Goal: Task Accomplishment & Management: Manage account settings

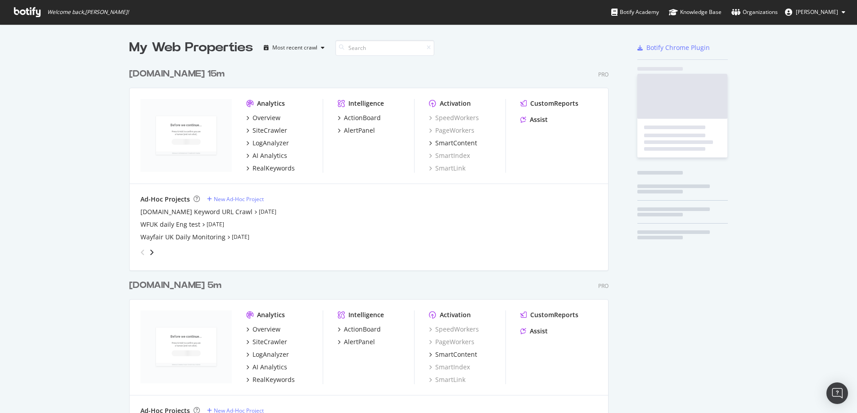
scroll to position [2038, 480]
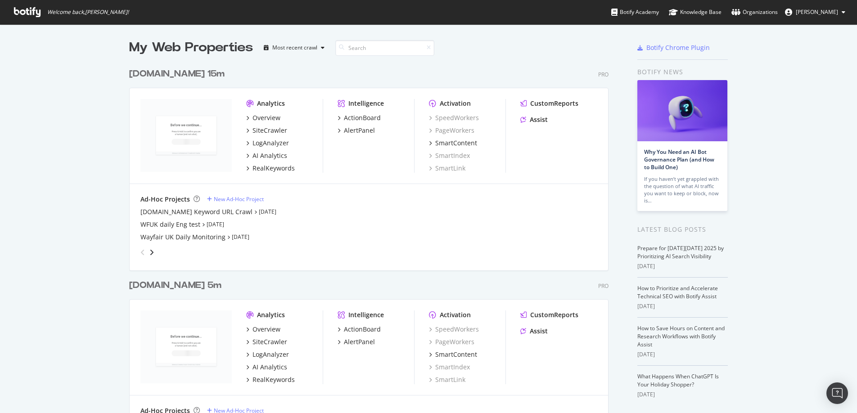
click at [161, 75] on div "[DOMAIN_NAME] 15m" at bounding box center [176, 74] width 95 height 13
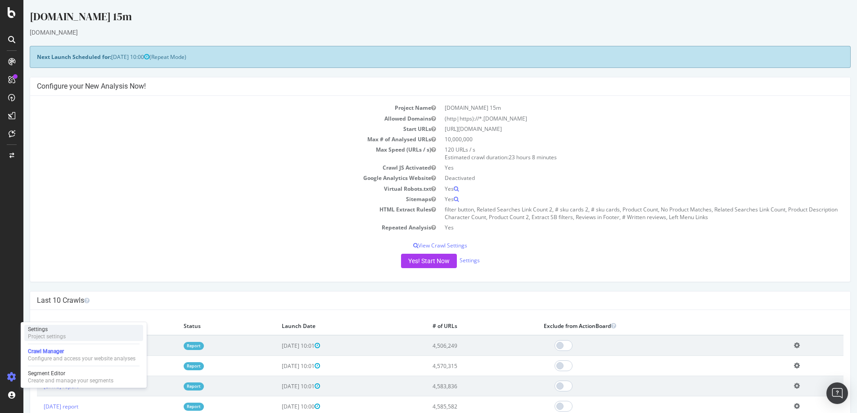
click at [54, 330] on div "Settings" at bounding box center [47, 329] width 38 height 7
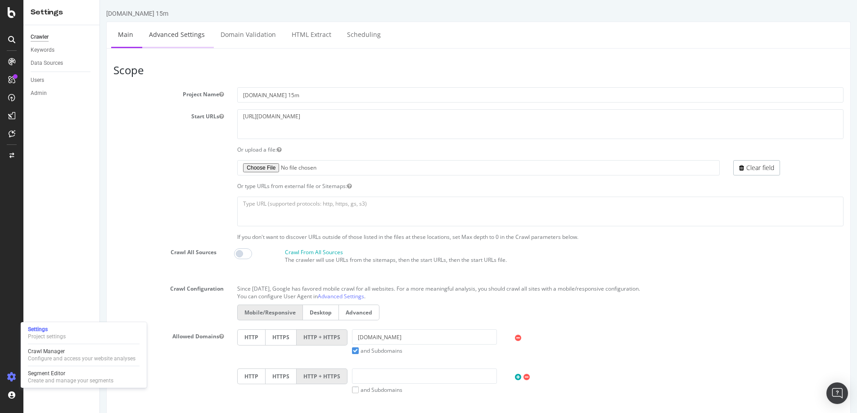
click at [171, 30] on link "Advanced Settings" at bounding box center [176, 34] width 69 height 25
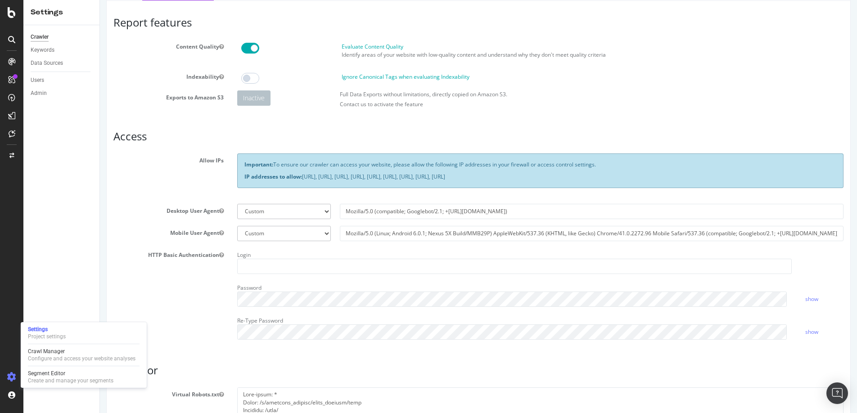
scroll to position [50, 0]
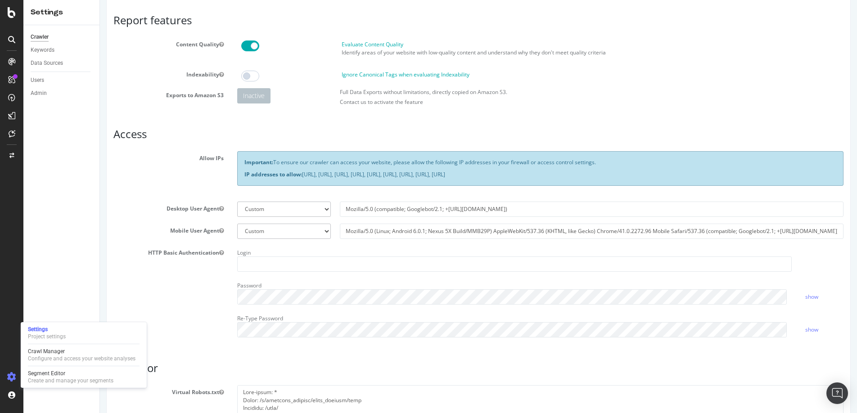
click at [460, 167] on div "Important: To ensure our crawler can access your website, please allow the foll…" at bounding box center [540, 168] width 606 height 34
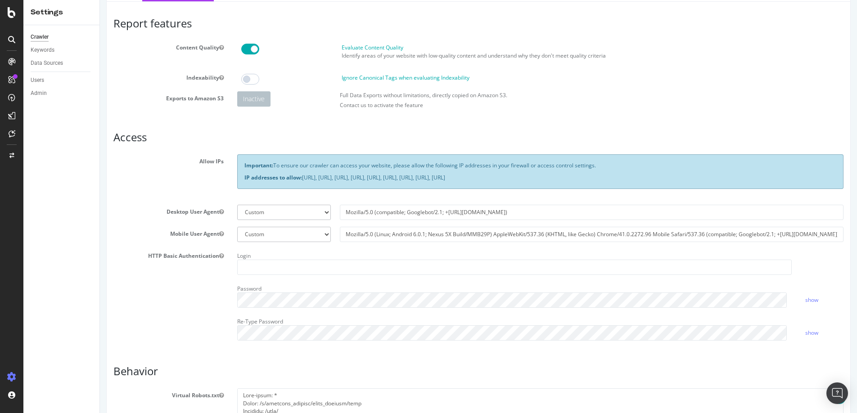
scroll to position [0, 0]
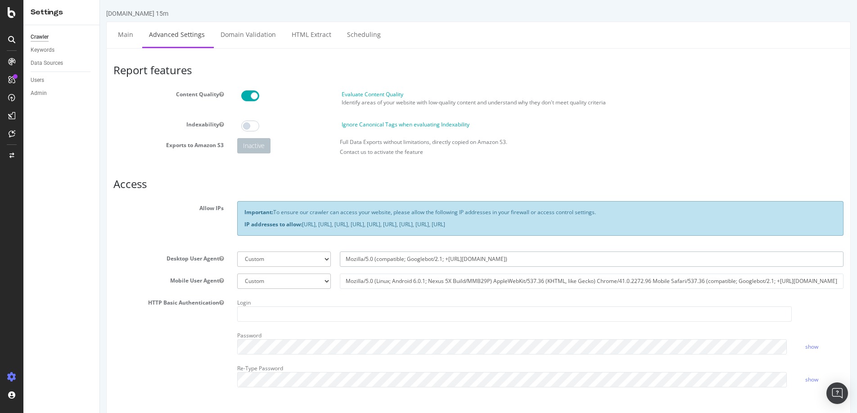
drag, startPoint x: 521, startPoint y: 258, endPoint x: 325, endPoint y: 258, distance: 195.3
click at [325, 258] on div "Botify Googlebot Chrome Firefox Edge Custom Mozilla/5.0 (compatible; Googlebot/…" at bounding box center [540, 259] width 615 height 15
click at [307, 257] on select "Botify Googlebot Chrome Firefox Edge Custom" at bounding box center [284, 259] width 94 height 15
click at [535, 259] on input "Mozilla/5.0 (compatible; Googlebot/2.1; +[URL][DOMAIN_NAME])" at bounding box center [592, 259] width 504 height 15
click at [331, 262] on div "Botify Googlebot Chrome Firefox Edge Custom" at bounding box center [284, 259] width 103 height 15
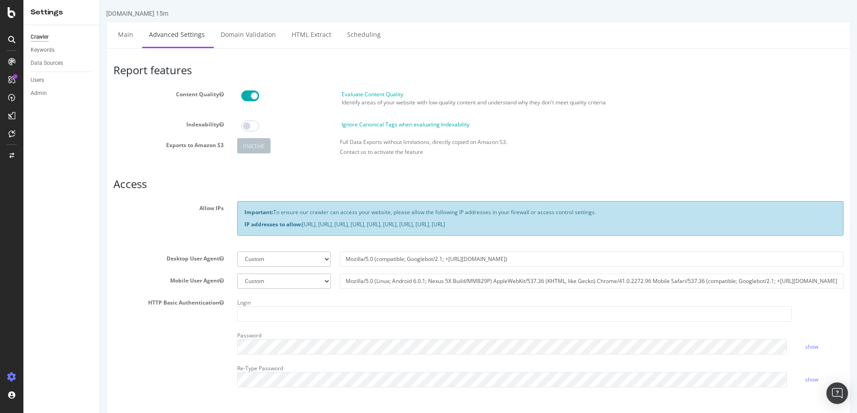
click at [325, 259] on select "Botify Googlebot Chrome Firefox Edge Custom" at bounding box center [284, 259] width 94 height 15
click at [512, 260] on input "Mozilla/5.0 (compatible; Googlebot/2.1; +[URL][DOMAIN_NAME])" at bounding box center [592, 259] width 504 height 15
drag, startPoint x: 512, startPoint y: 260, endPoint x: 320, endPoint y: 252, distance: 191.9
click at [320, 252] on div "Botify Googlebot Chrome Firefox Edge Custom Mozilla/5.0 (compatible; Googlebot/…" at bounding box center [540, 259] width 615 height 15
click at [325, 255] on select "Botify Googlebot Chrome Firefox Edge Custom" at bounding box center [284, 259] width 94 height 15
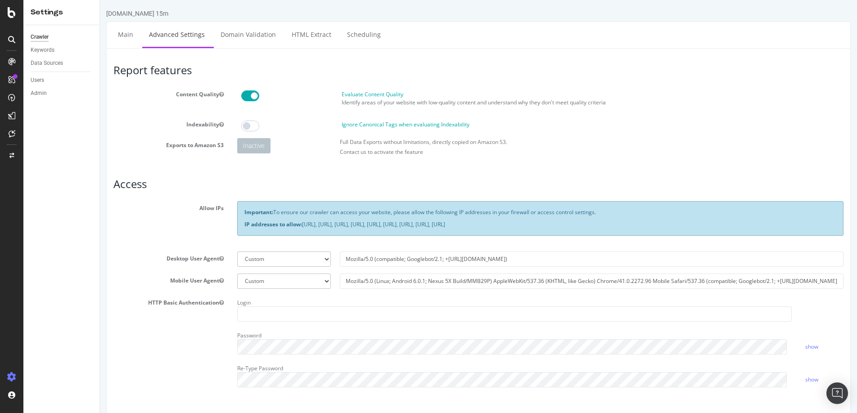
select select "Mozilla/5.0 (compatible; botify; [URL][DOMAIN_NAME])"
click at [237, 252] on select "Botify Googlebot Chrome Firefox Edge Custom" at bounding box center [284, 259] width 94 height 15
type input "Mozilla/5.0 (compatible; botify; [URL][DOMAIN_NAME])"
click at [322, 257] on select "Botify Googlebot Chrome Firefox Edge Custom" at bounding box center [284, 259] width 94 height 15
select select
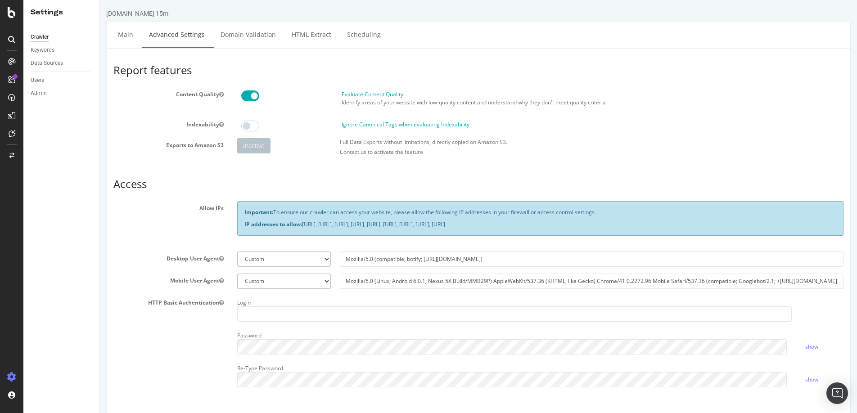
click at [237, 252] on select "Botify Googlebot Chrome Firefox Edge Custom" at bounding box center [284, 259] width 94 height 15
click at [402, 257] on input "text" at bounding box center [592, 259] width 504 height 15
paste input "Mozilla/5.0 (compatible; Googlebot/2.1; +[URL][DOMAIN_NAME])"
type input "Mozilla/5.0 (compatible; Googlebot/2.1; +[URL][DOMAIN_NAME])"
click at [548, 241] on div "Important: To ensure our crawler can access your website, please allow the foll…" at bounding box center [540, 222] width 620 height 43
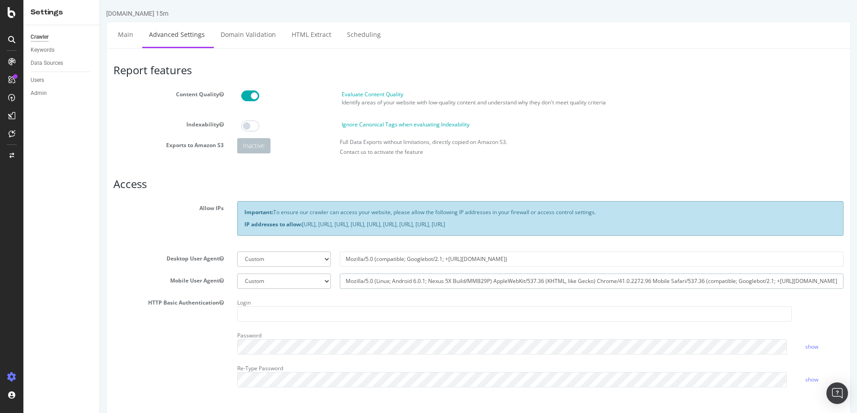
click at [362, 281] on input "Mozilla/5.0 (Linux; Android 6.0.1; Nexus 5X Build/MMB29P) AppleWebKit/537.36 (K…" at bounding box center [592, 281] width 504 height 15
click at [319, 283] on select "Botify Googlebot Safari iPhone Safari iPad Chrome Android Custom" at bounding box center [284, 281] width 94 height 15
select select "Mozilla/5.0 Mobile (compatible; botify; [URL][DOMAIN_NAME])"
click at [237, 274] on select "Botify Googlebot Safari iPhone Safari iPad Chrome Android Custom" at bounding box center [284, 281] width 94 height 15
type input "Mozilla/5.0 Mobile (compatible; botify; [URL][DOMAIN_NAME])"
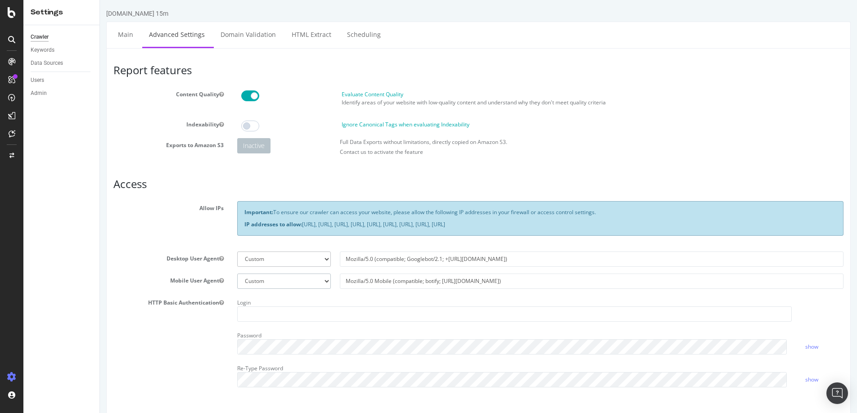
click at [326, 283] on select "Botify Googlebot Safari iPhone Safari iPad Chrome Android Custom" at bounding box center [284, 281] width 94 height 15
select select
click at [237, 274] on select "Botify Googlebot Safari iPhone Safari iPad Chrome Android Custom" at bounding box center [284, 281] width 94 height 15
click at [357, 284] on input "text" at bounding box center [592, 281] width 504 height 15
paste input "Mozilla/5.0 (Linux; Android 6.0.1; Nexus 5X Build/MMB29P) AppleWebKit/537.36 (K…"
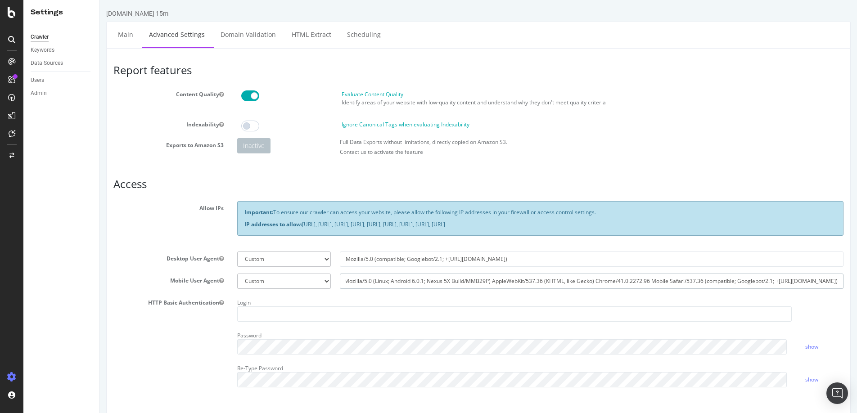
type input "Mozilla/5.0 (Linux; Android 6.0.1; Nexus 5X Build/MMB29P) AppleWebKit/537.36 (K…"
click at [122, 14] on div "[DOMAIN_NAME] 15m" at bounding box center [137, 13] width 62 height 9
drag, startPoint x: 516, startPoint y: 261, endPoint x: 335, endPoint y: 256, distance: 180.5
click at [335, 256] on div "Mozilla/5.0 (compatible; Googlebot/2.1; +[URL][DOMAIN_NAME])" at bounding box center [591, 259] width 513 height 15
click at [427, 279] on input "Mozilla/5.0 (Linux; Android 6.0.1; Nexus 5X Build/MMB29P) AppleWebKit/537.36 (K…" at bounding box center [592, 281] width 504 height 15
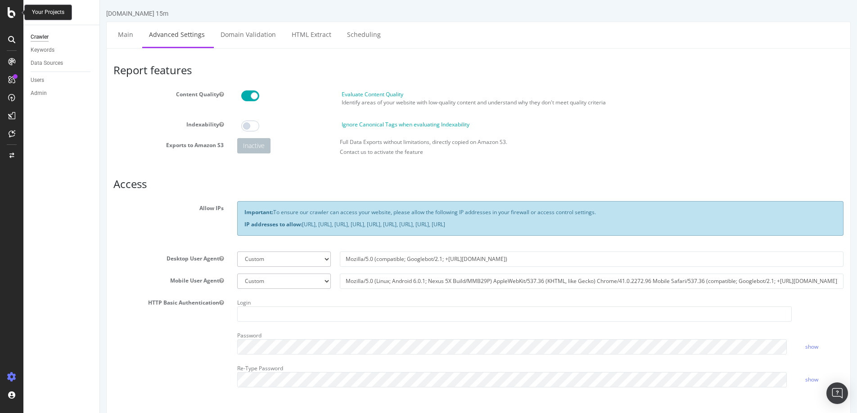
click at [9, 12] on icon at bounding box center [12, 12] width 8 height 11
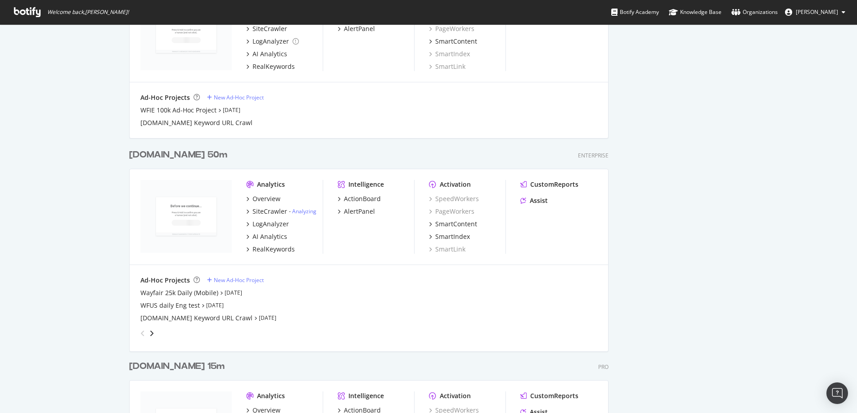
scroll to position [1162, 0]
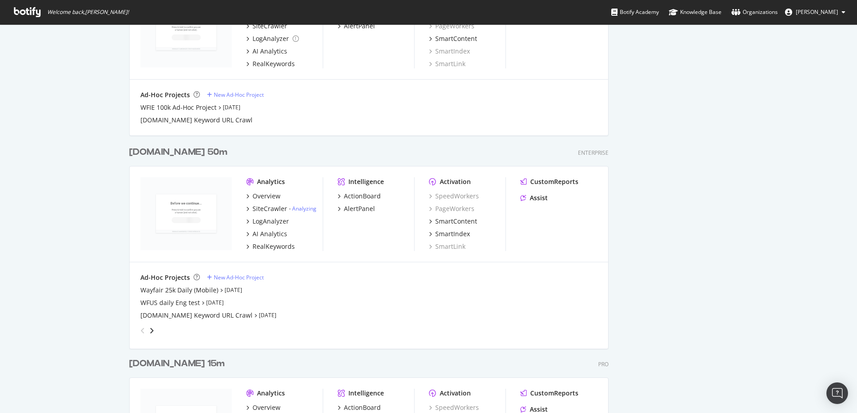
click at [156, 152] on div "[DOMAIN_NAME] 50m" at bounding box center [178, 152] width 98 height 13
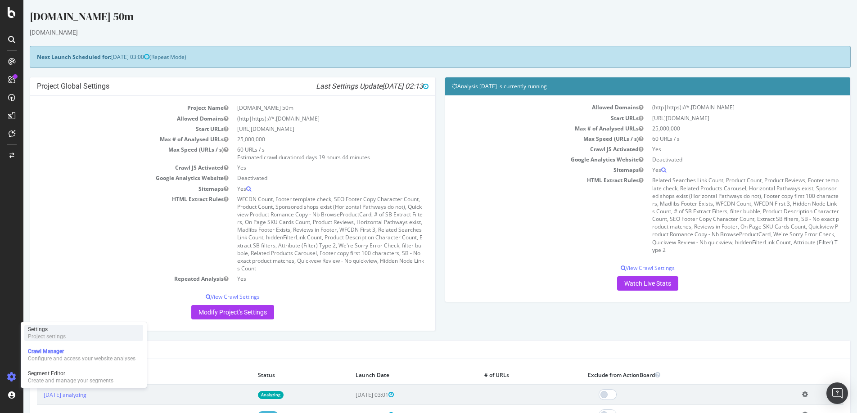
click at [56, 331] on div "Settings" at bounding box center [47, 329] width 38 height 7
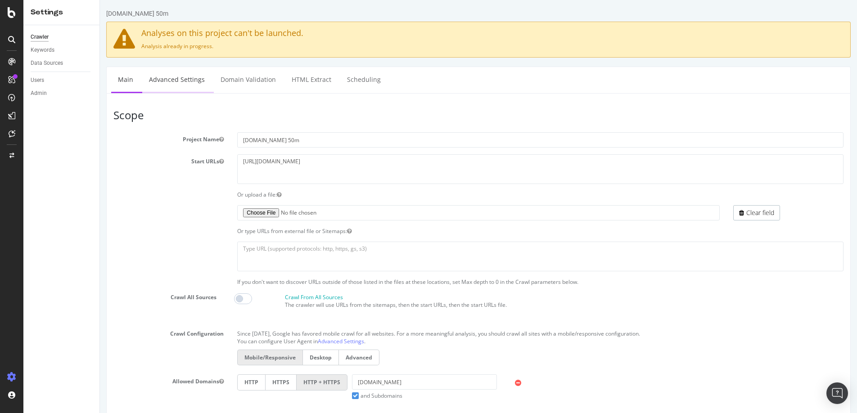
click at [172, 87] on link "Advanced Settings" at bounding box center [176, 79] width 69 height 25
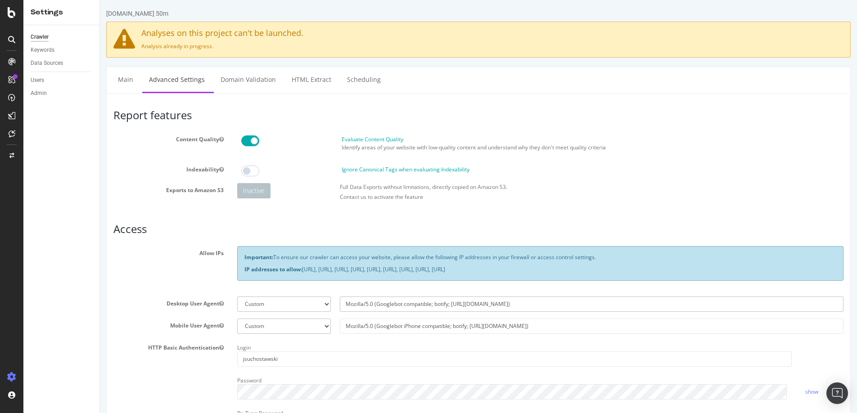
drag, startPoint x: 510, startPoint y: 306, endPoint x: 323, endPoint y: 304, distance: 187.2
click at [323, 304] on div "Botify Googlebot Chrome Firefox Edge Custom Mozilla/5.0 (Googlebot compatible; …" at bounding box center [540, 304] width 615 height 15
drag, startPoint x: 539, startPoint y: 328, endPoint x: 315, endPoint y: 325, distance: 223.2
click at [315, 325] on div "Botify Googlebot Safari iPhone Safari iPad Chrome Android Custom Mozilla/5.0 (G…" at bounding box center [540, 326] width 615 height 15
click at [12, 13] on icon at bounding box center [12, 12] width 8 height 11
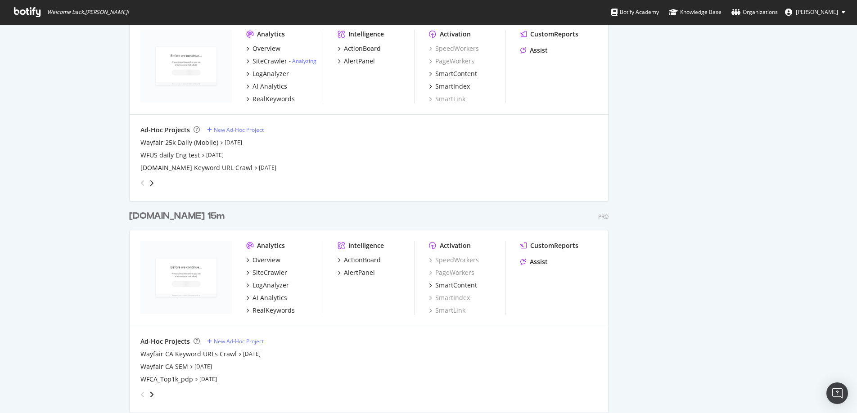
scroll to position [1326, 0]
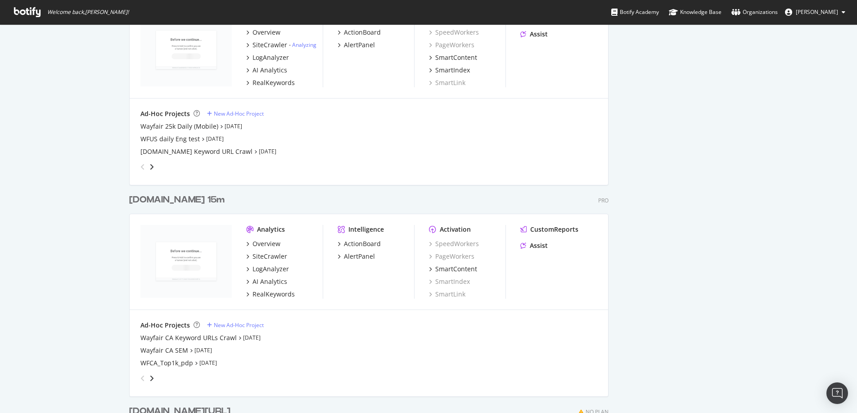
click at [158, 200] on div "[DOMAIN_NAME] 15m" at bounding box center [176, 200] width 95 height 13
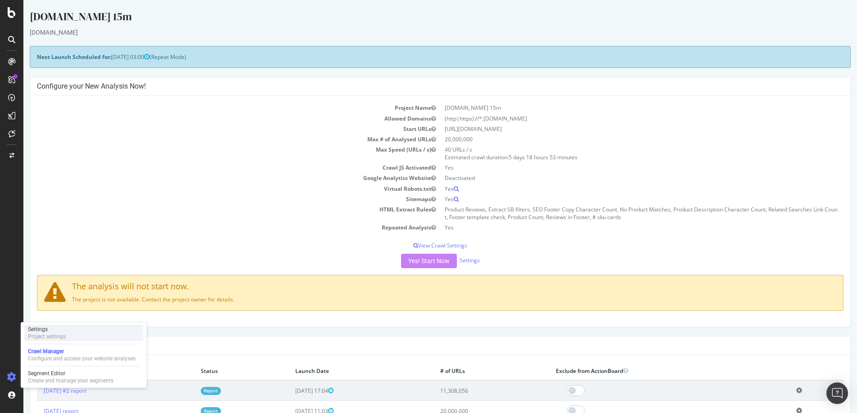
click at [64, 332] on div "Settings" at bounding box center [47, 329] width 38 height 7
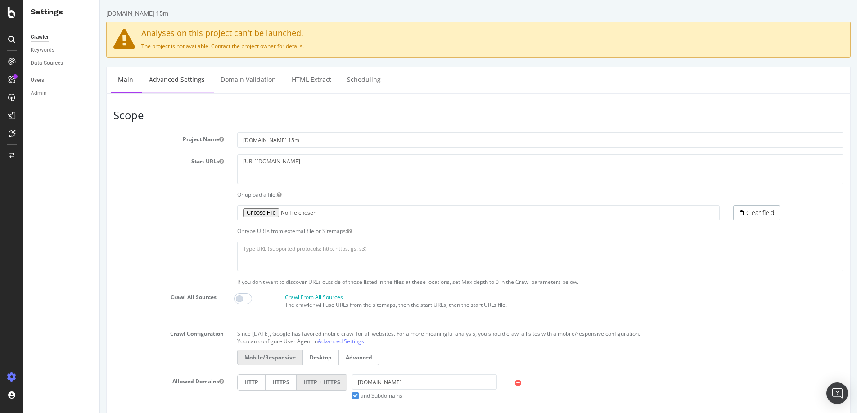
click at [185, 77] on link "Advanced Settings" at bounding box center [176, 79] width 69 height 25
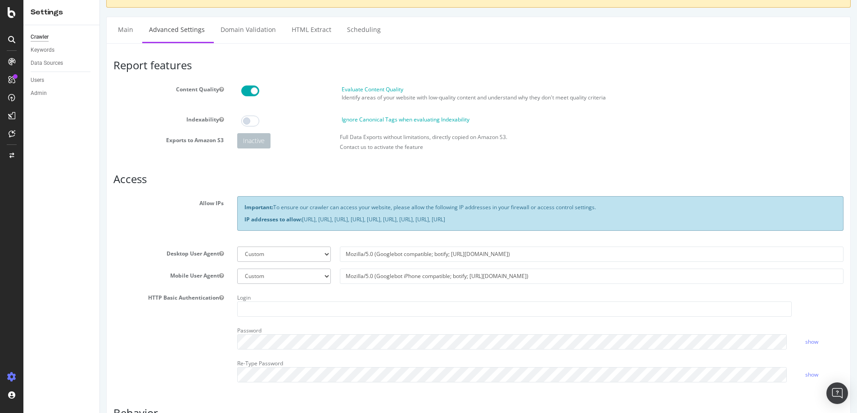
scroll to position [55, 0]
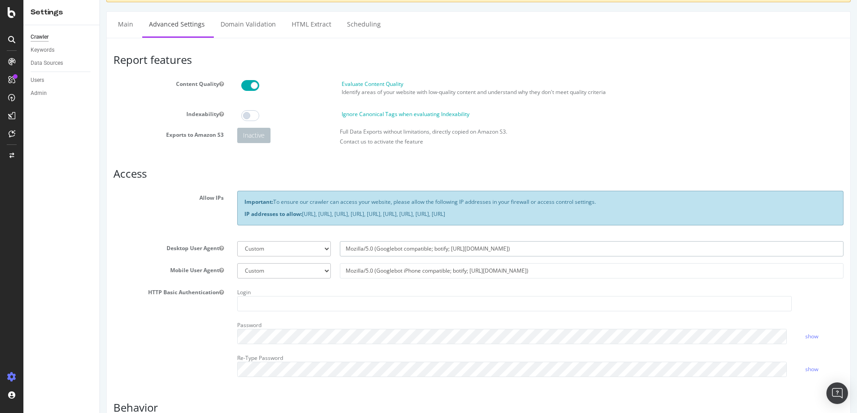
drag, startPoint x: 504, startPoint y: 251, endPoint x: 319, endPoint y: 244, distance: 185.5
click at [319, 243] on div "Botify Googlebot Chrome Firefox Edge Custom Mozilla/5.0 (Googlebot compatible; …" at bounding box center [540, 248] width 615 height 15
click at [526, 273] on input "Mozilla/5.0 (Googlebot iPhone compatible; botify; [URL][DOMAIN_NAME])" at bounding box center [592, 270] width 504 height 15
drag, startPoint x: 526, startPoint y: 273, endPoint x: 319, endPoint y: 270, distance: 207.5
click at [319, 270] on div "Botify Googlebot Safari iPhone Safari iPad Chrome Android Custom Mozilla/5.0 (G…" at bounding box center [540, 270] width 615 height 15
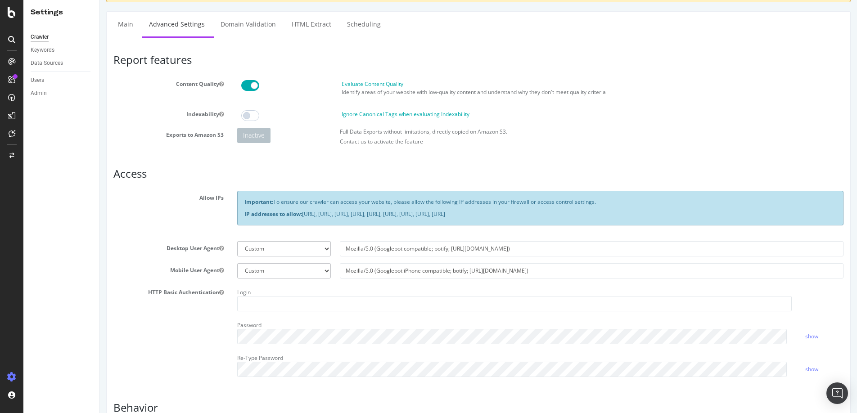
click at [12, 12] on icon at bounding box center [12, 12] width 8 height 11
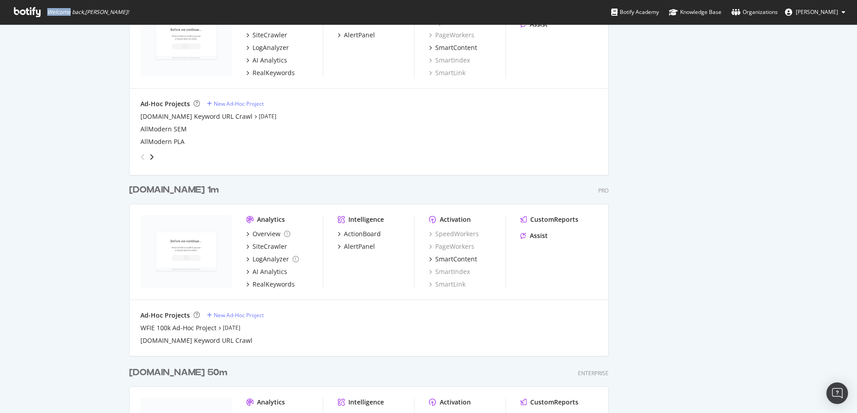
scroll to position [946, 0]
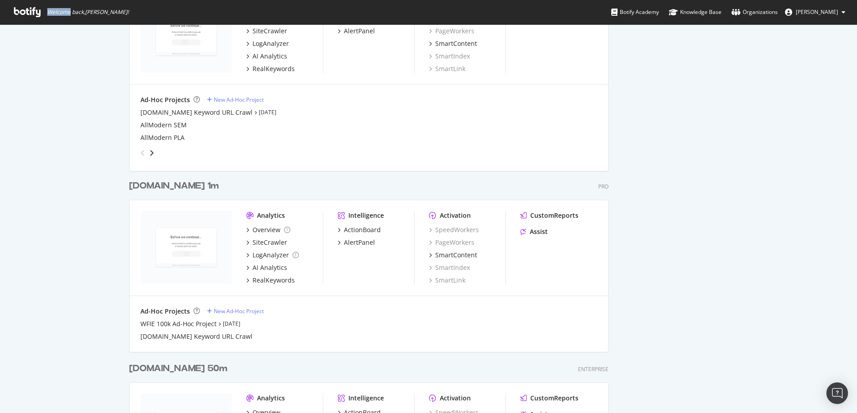
click at [157, 186] on div "[DOMAIN_NAME] 1m" at bounding box center [174, 186] width 90 height 13
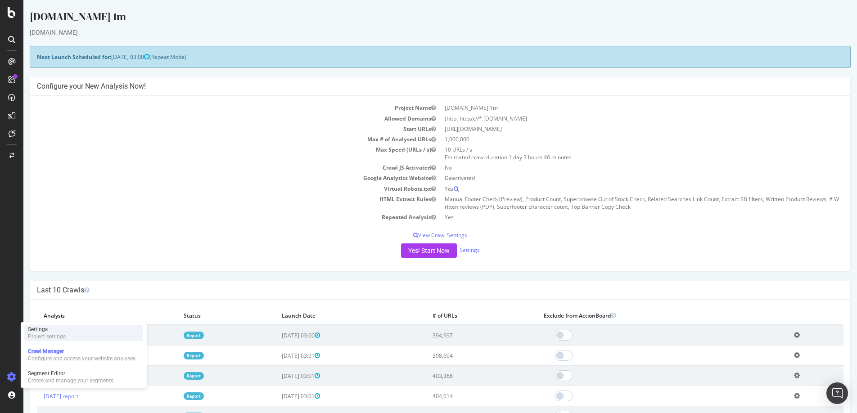
click at [49, 338] on div "Project settings" at bounding box center [47, 336] width 38 height 7
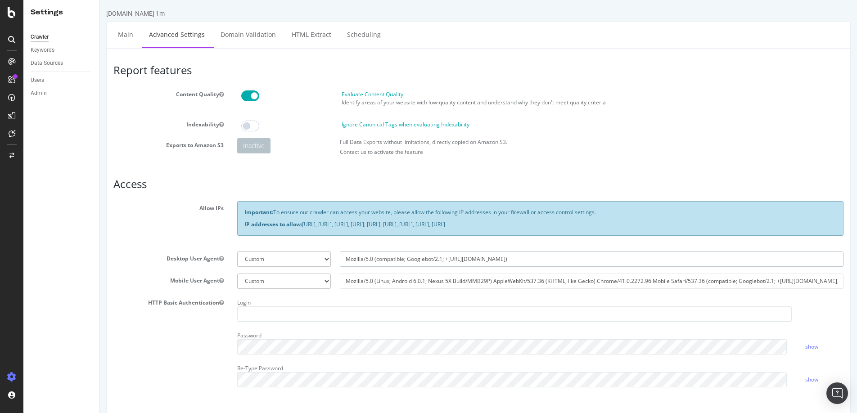
drag, startPoint x: 522, startPoint y: 258, endPoint x: 319, endPoint y: 259, distance: 203.4
click at [319, 259] on div "Botify Googlebot Chrome Firefox Edge Custom Mozilla/5.0 (compatible; Googlebot/…" at bounding box center [540, 259] width 615 height 15
click at [347, 280] on input "Mozilla/5.0 (Linux; Android 6.0.1; Nexus 5X Build/MMB29P) AppleWebKit/537.36 (K…" at bounding box center [592, 281] width 504 height 15
click at [10, 13] on icon at bounding box center [12, 12] width 8 height 11
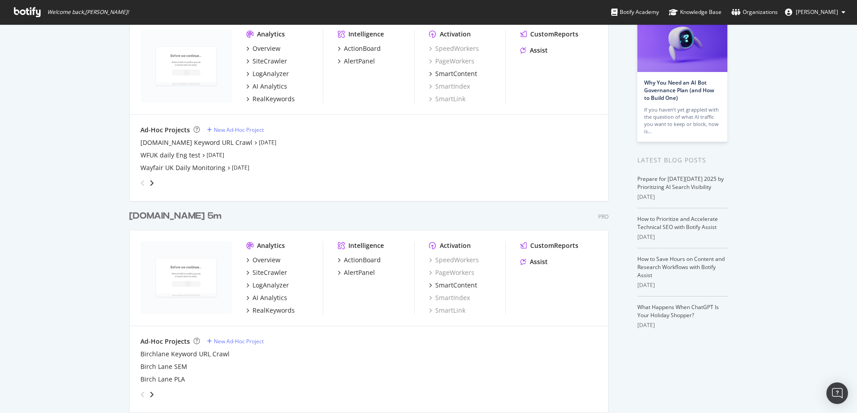
scroll to position [93, 0]
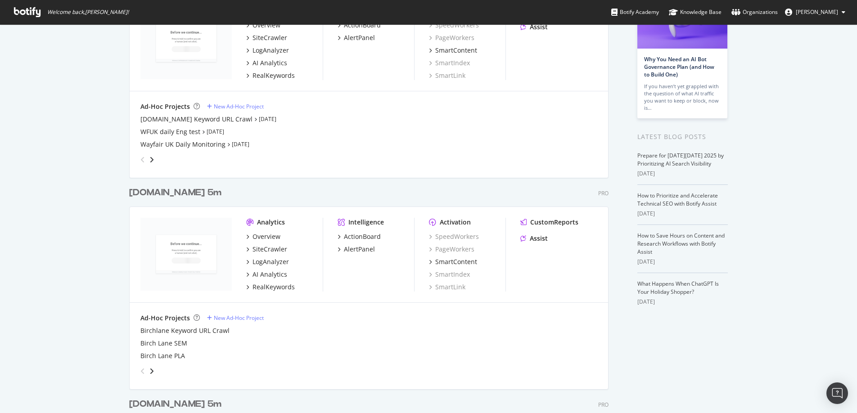
click at [155, 192] on div "[DOMAIN_NAME] 5m" at bounding box center [175, 192] width 92 height 13
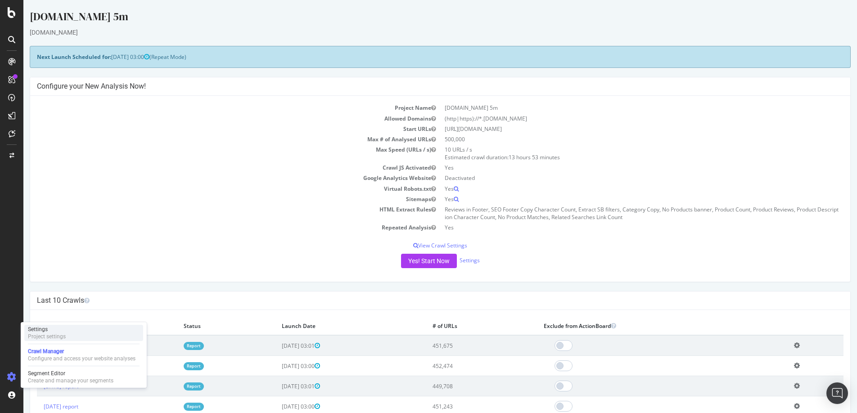
click at [61, 331] on div "Settings" at bounding box center [47, 329] width 38 height 7
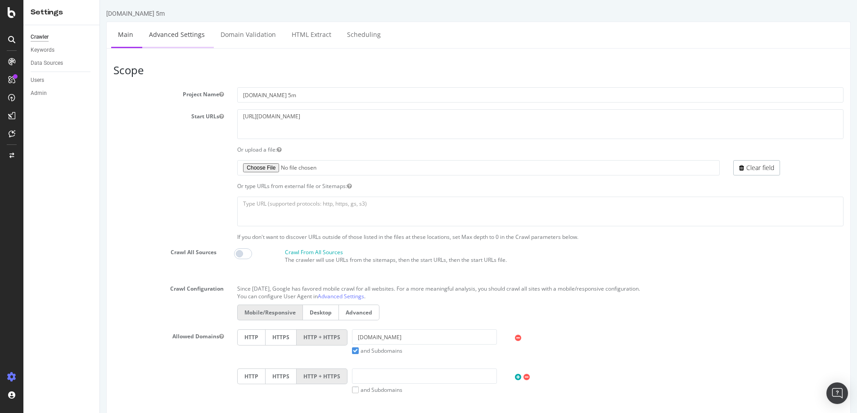
click at [169, 31] on link "Advanced Settings" at bounding box center [176, 34] width 69 height 25
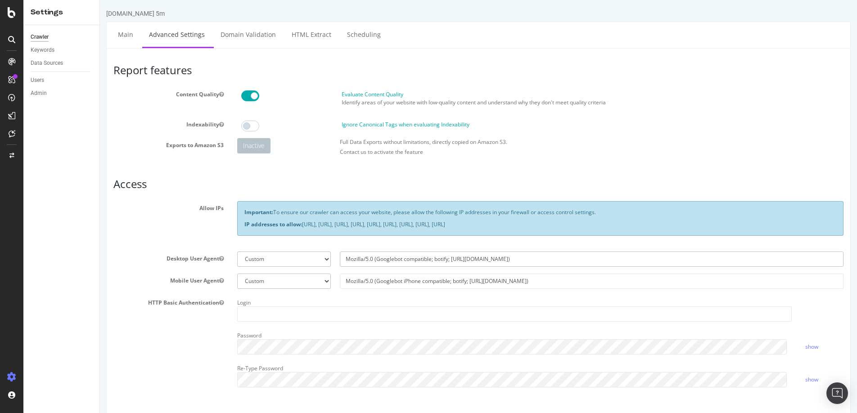
drag, startPoint x: 513, startPoint y: 261, endPoint x: 314, endPoint y: 260, distance: 199.4
click at [314, 260] on div "Botify Googlebot Chrome Firefox Edge Custom Mozilla/5.0 (Googlebot compatible; …" at bounding box center [540, 259] width 615 height 15
click at [527, 280] on input "Mozilla/5.0 (Googlebot iPhone compatible; botify; [URL][DOMAIN_NAME])" at bounding box center [592, 281] width 504 height 15
click at [12, 14] on icon at bounding box center [12, 12] width 8 height 11
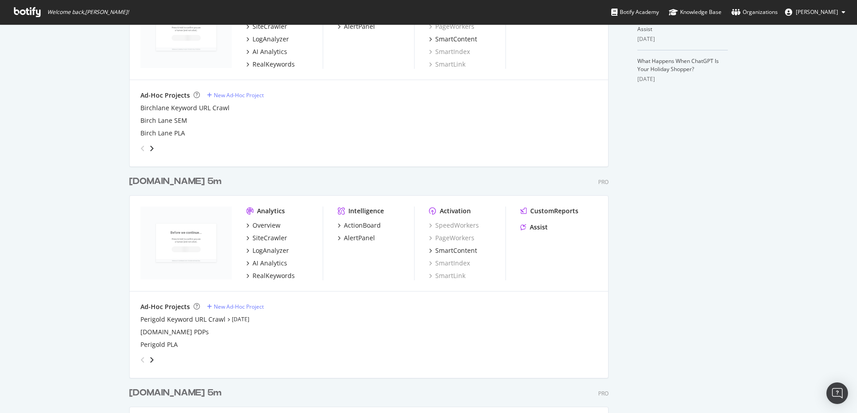
scroll to position [346, 0]
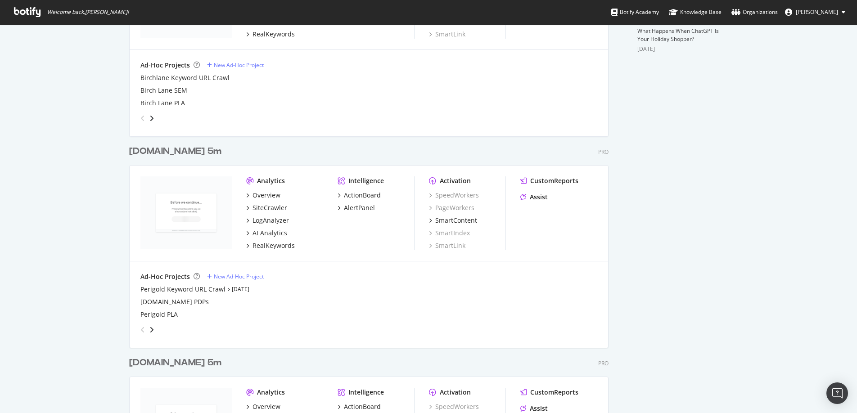
click at [168, 154] on div "[DOMAIN_NAME] 5m" at bounding box center [175, 151] width 92 height 13
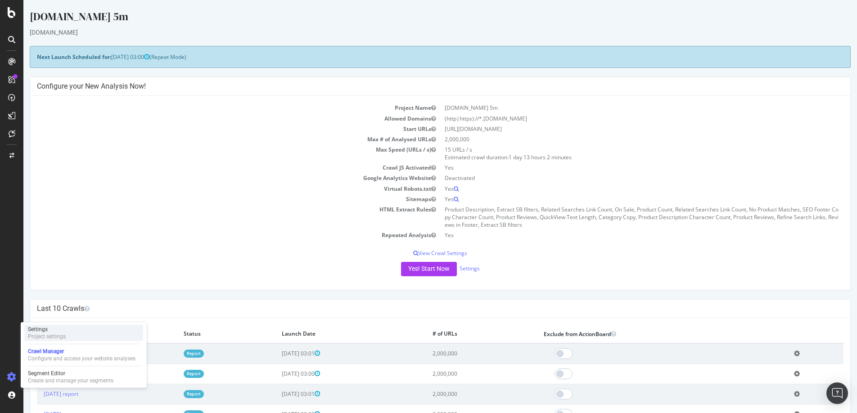
click at [50, 337] on div "Project settings" at bounding box center [47, 336] width 38 height 7
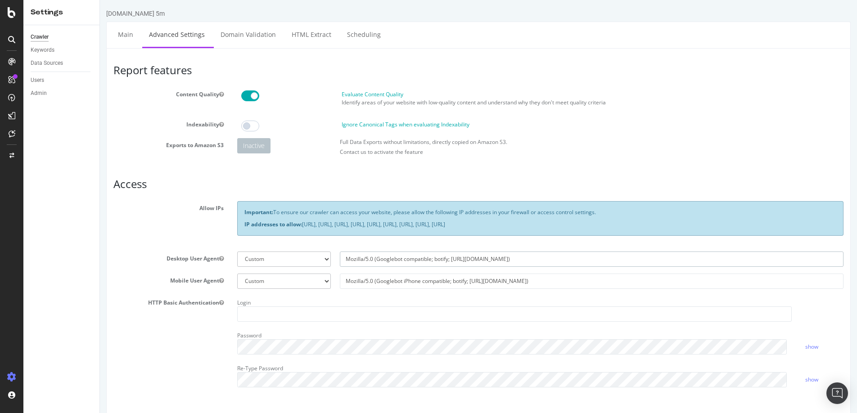
drag, startPoint x: 508, startPoint y: 259, endPoint x: 323, endPoint y: 258, distance: 185.4
click at [323, 258] on div "Botify Googlebot Chrome Firefox Edge Custom Mozilla/5.0 (Googlebot compatible; …" at bounding box center [540, 259] width 615 height 15
drag, startPoint x: 529, startPoint y: 282, endPoint x: 338, endPoint y: 279, distance: 190.4
click at [340, 279] on input "Mozilla/5.0 (Googlebot iPhone compatible; botify; [URL][DOMAIN_NAME])" at bounding box center [592, 281] width 504 height 15
click at [8, 13] on icon at bounding box center [12, 12] width 8 height 11
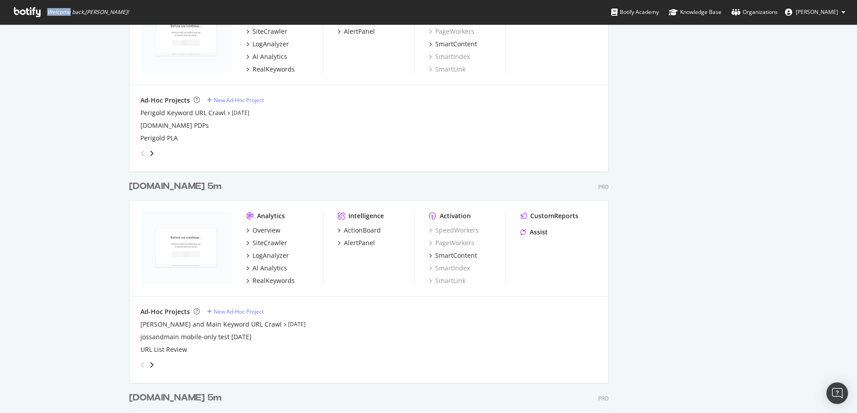
scroll to position [545, 0]
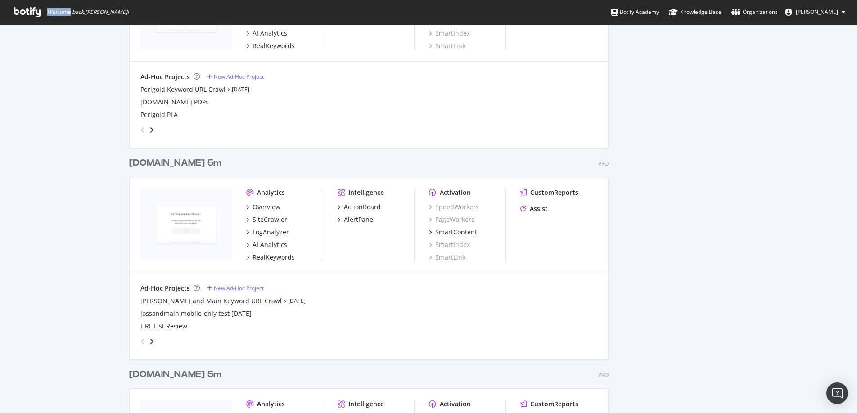
click at [212, 167] on div "[DOMAIN_NAME] 5m" at bounding box center [175, 163] width 92 height 13
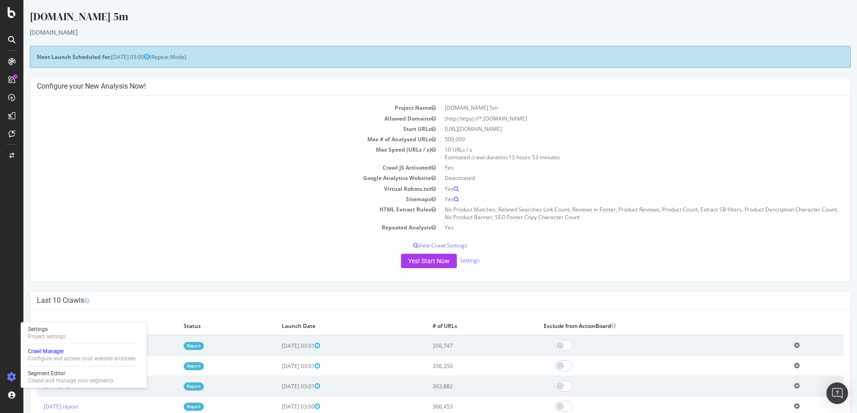
click at [76, 324] on div "Settings Project settings Crawl Manager Configure and access your website analy…" at bounding box center [84, 355] width 126 height 66
click at [67, 335] on div "Settings Project settings" at bounding box center [83, 333] width 119 height 16
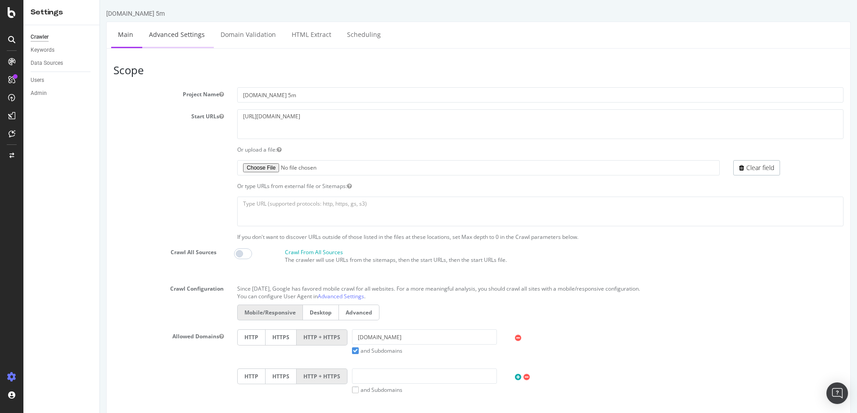
click at [173, 43] on link "Advanced Settings" at bounding box center [176, 34] width 69 height 25
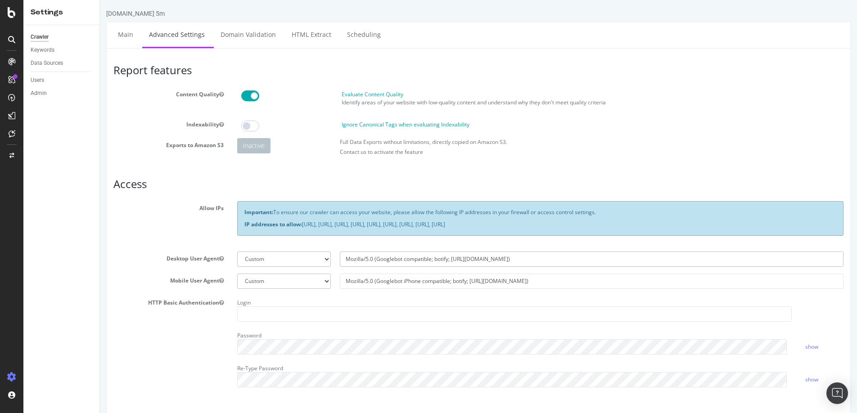
drag, startPoint x: 509, startPoint y: 258, endPoint x: 326, endPoint y: 253, distance: 183.2
click at [326, 253] on div "Botify Googlebot Chrome Firefox Edge Custom Mozilla/5.0 (Googlebot compatible; …" at bounding box center [540, 259] width 615 height 15
click at [501, 281] on input "Mozilla/5.0 (Googlebot iPhone compatible; botify; [URL][DOMAIN_NAME])" at bounding box center [592, 281] width 504 height 15
click at [11, 16] on icon at bounding box center [12, 12] width 8 height 11
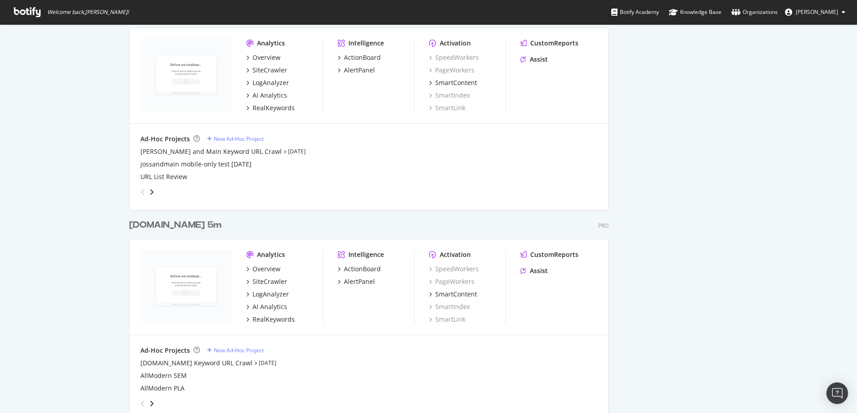
scroll to position [723, 0]
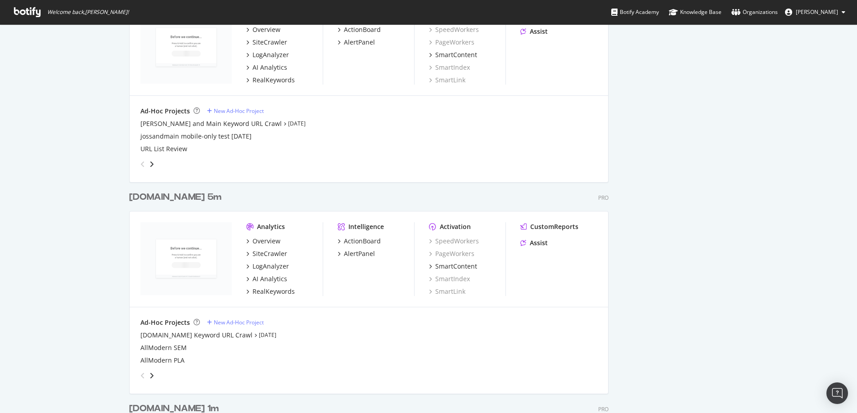
click at [142, 194] on div "[DOMAIN_NAME] 5m" at bounding box center [175, 197] width 92 height 13
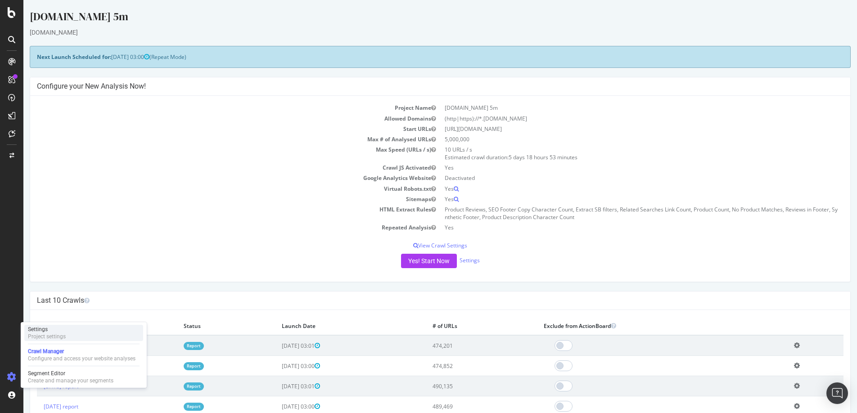
click at [66, 333] on div "Settings Project settings" at bounding box center [83, 333] width 119 height 16
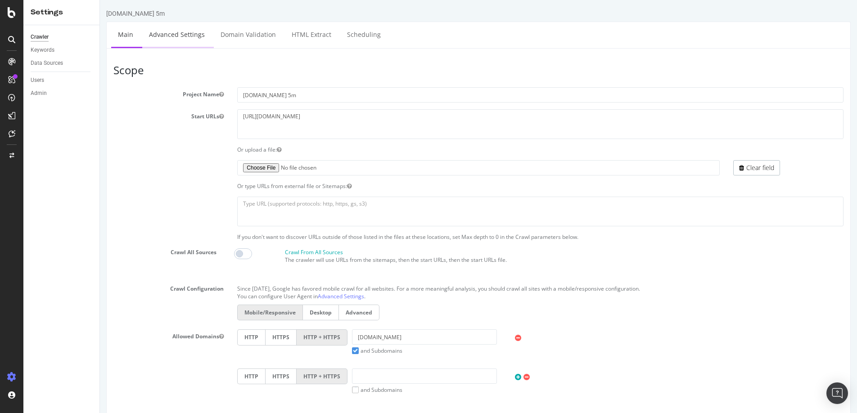
click at [186, 41] on link "Advanced Settings" at bounding box center [176, 34] width 69 height 25
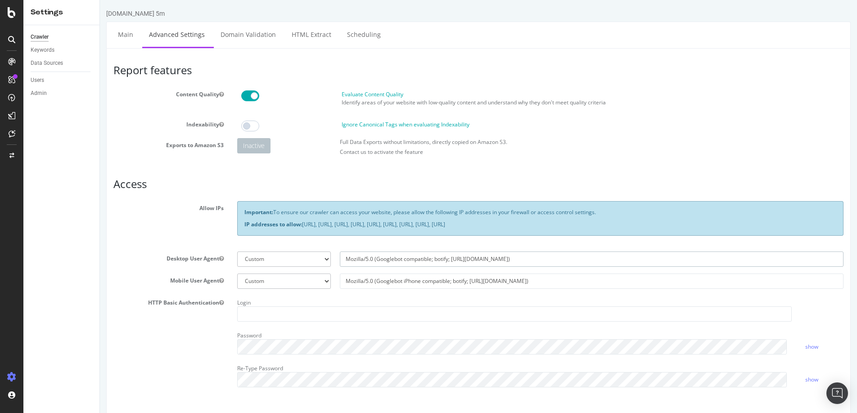
drag, startPoint x: 508, startPoint y: 261, endPoint x: 330, endPoint y: 259, distance: 178.2
click at [330, 259] on div "Botify Googlebot Chrome Firefox Edge Custom Mozilla/5.0 (Googlebot compatible; …" at bounding box center [540, 259] width 615 height 15
click at [534, 279] on input "Mozilla/5.0 (Googlebot iPhone compatible; botify; [URL][DOMAIN_NAME])" at bounding box center [592, 281] width 504 height 15
drag, startPoint x: 541, startPoint y: 282, endPoint x: 319, endPoint y: 284, distance: 222.3
click at [319, 284] on div "Botify Googlebot Safari iPhone Safari iPad Chrome Android Custom Mozilla/5.0 (G…" at bounding box center [540, 281] width 615 height 15
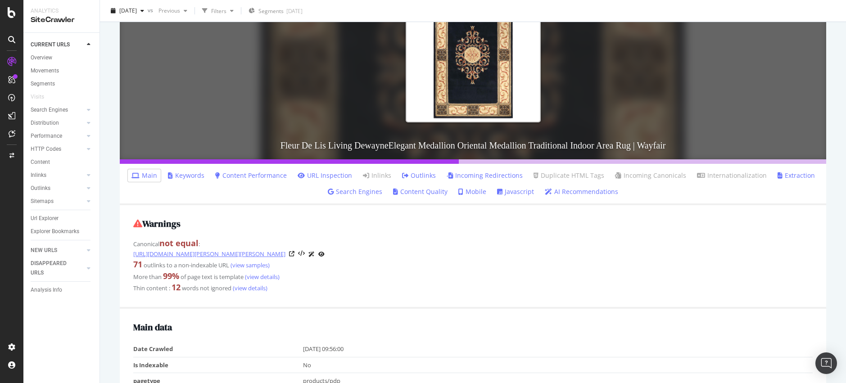
scroll to position [142, 0]
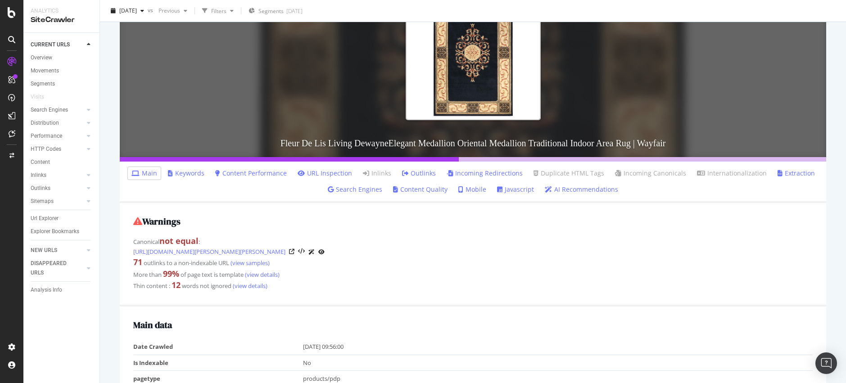
click at [658, 189] on ul "Main Keywords Content Performance URL Inspection Inlinks Outlinks Incoming Redi…" at bounding box center [473, 182] width 706 height 41
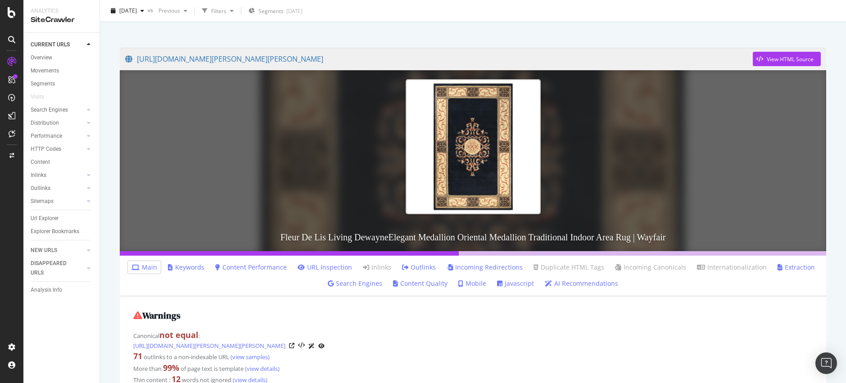
scroll to position [0, 0]
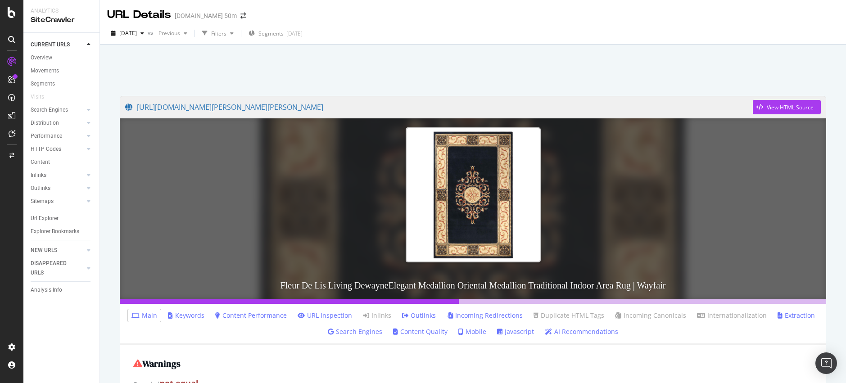
click at [394, 18] on div "URL Details [DOMAIN_NAME] 50m" at bounding box center [473, 11] width 746 height 23
click at [677, 343] on ul "Main Keywords Content Performance URL Inspection Inlinks Outlinks Incoming Redi…" at bounding box center [473, 324] width 706 height 41
click at [690, 332] on ul "Main Keywords Content Performance URL Inspection Inlinks Outlinks Incoming Redi…" at bounding box center [473, 324] width 706 height 41
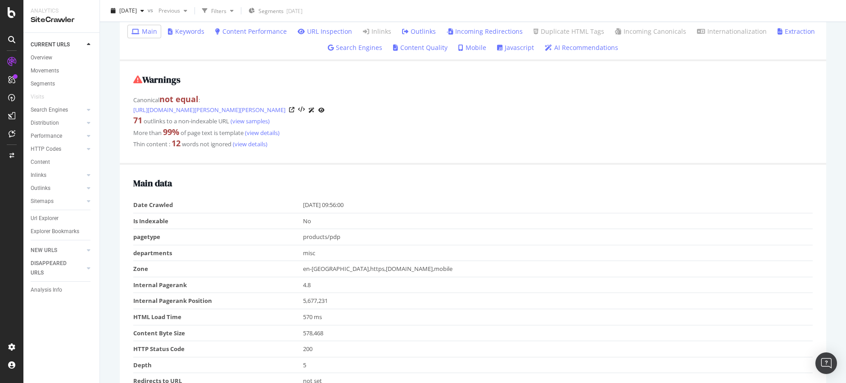
scroll to position [291, 0]
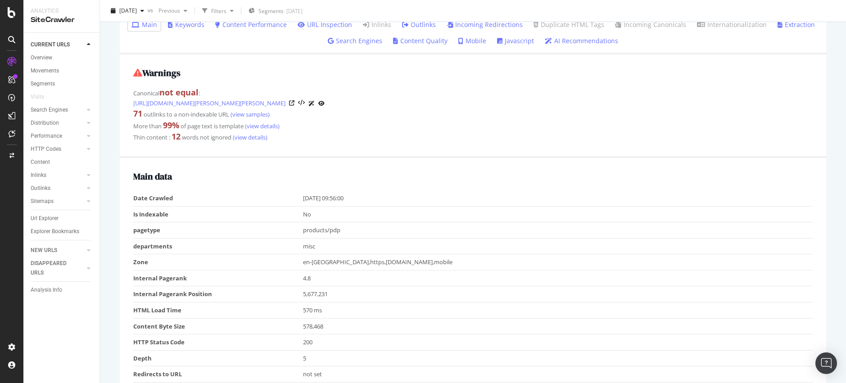
click at [335, 143] on div "Warnings Canonical not equal : https://www.wayfair.com/school-furniture-and-sup…" at bounding box center [473, 106] width 706 height 104
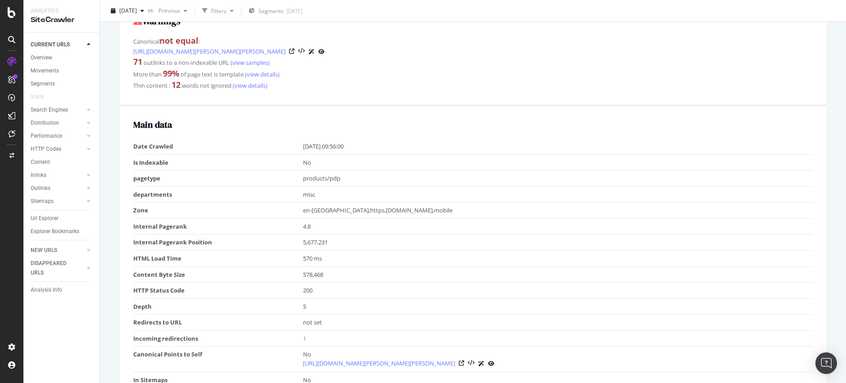
scroll to position [0, 0]
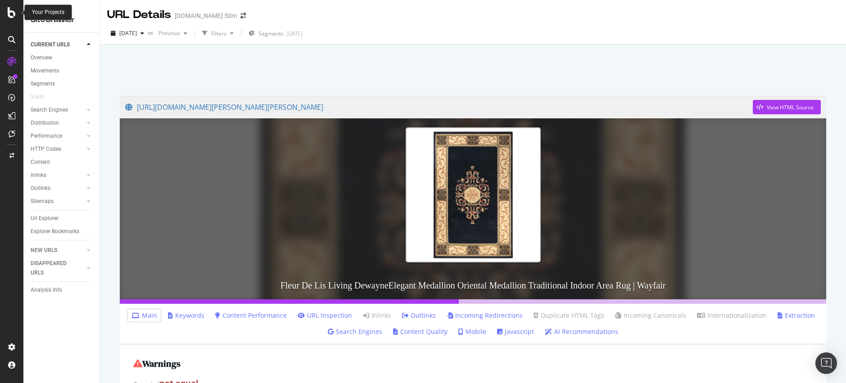
click at [8, 15] on icon at bounding box center [12, 12] width 8 height 11
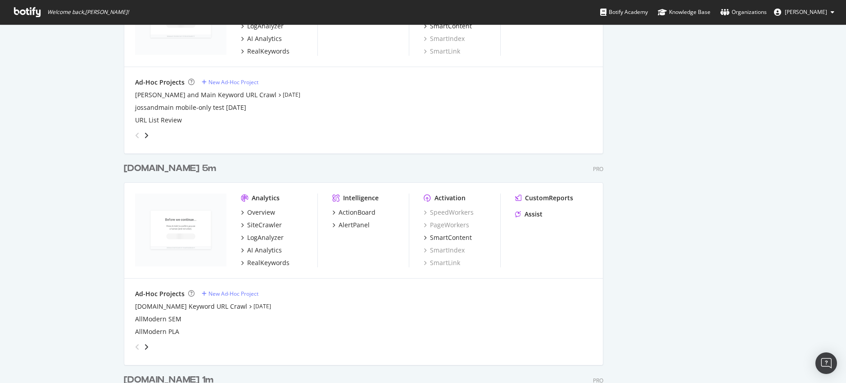
scroll to position [863, 0]
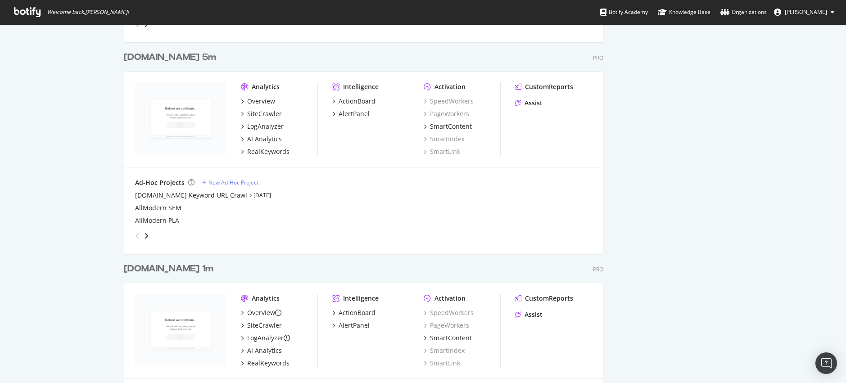
click at [171, 54] on div "[DOMAIN_NAME] 5m" at bounding box center [170, 57] width 92 height 13
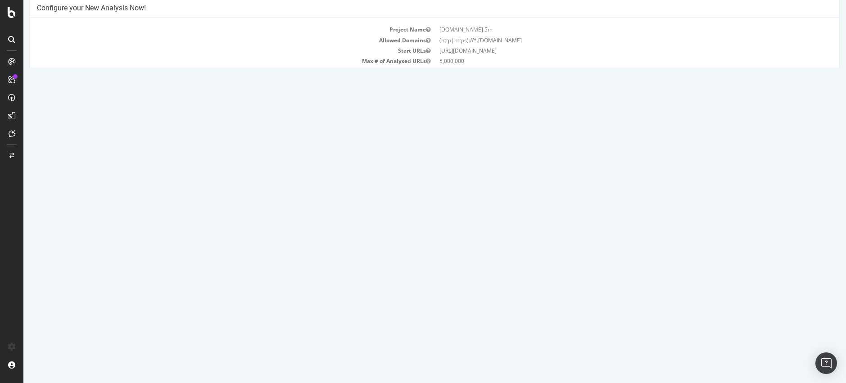
scroll to position [86, 0]
drag, startPoint x: 490, startPoint y: 302, endPoint x: 453, endPoint y: 302, distance: 36.9
click at [453, 302] on tr "2025 Sep. 28th report Report 2025-09-28 03:01 490,135 Add name Delete analysis" at bounding box center [434, 301] width 795 height 20
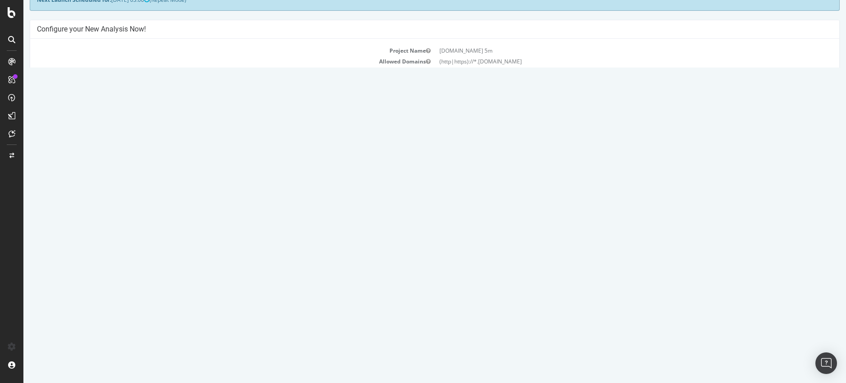
scroll to position [58, 0]
click at [8, 13] on icon at bounding box center [12, 12] width 8 height 11
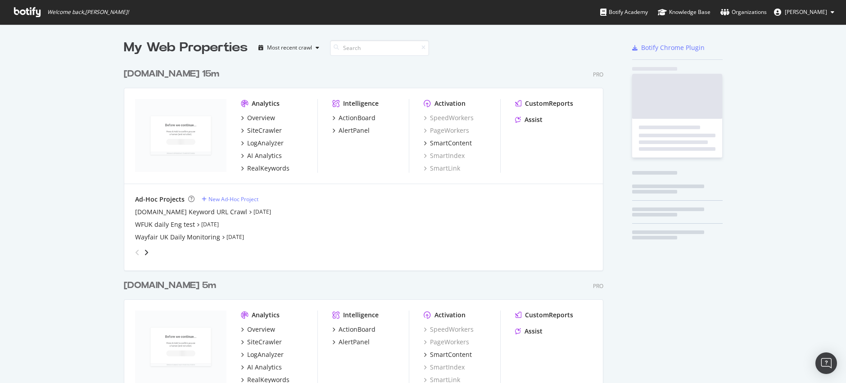
scroll to position [376, 832]
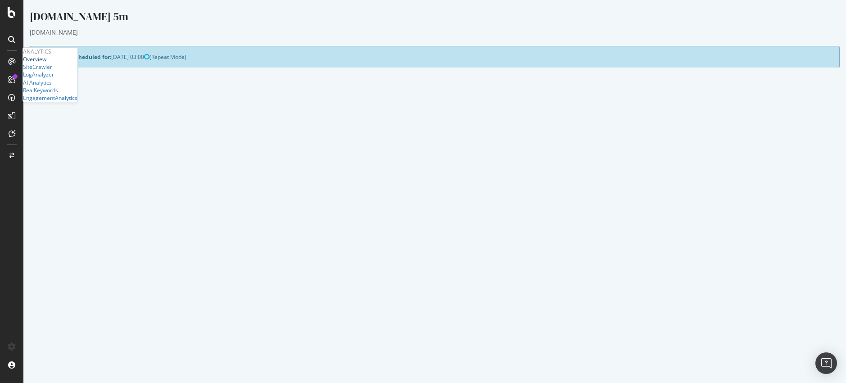
click at [41, 63] on div "Overview" at bounding box center [34, 59] width 23 height 8
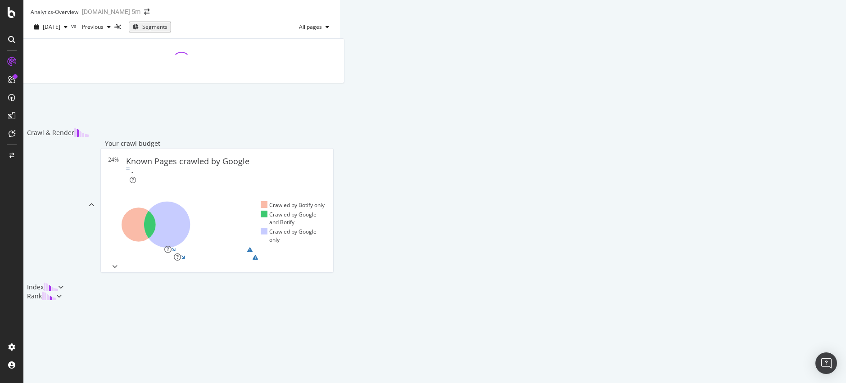
scroll to position [267, 0]
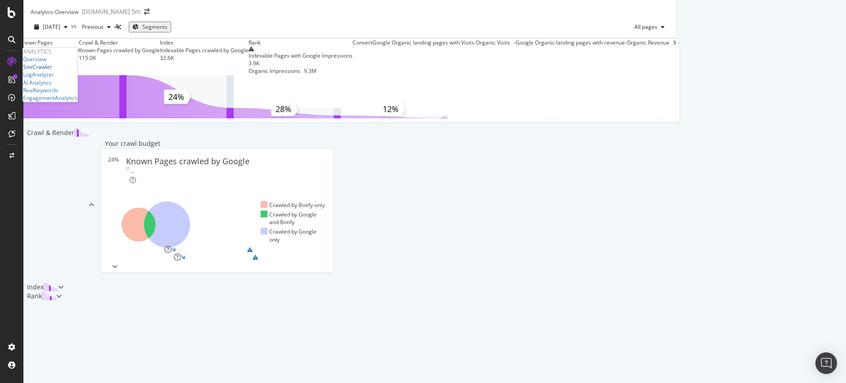
click at [52, 71] on div "SiteCrawler" at bounding box center [37, 67] width 29 height 8
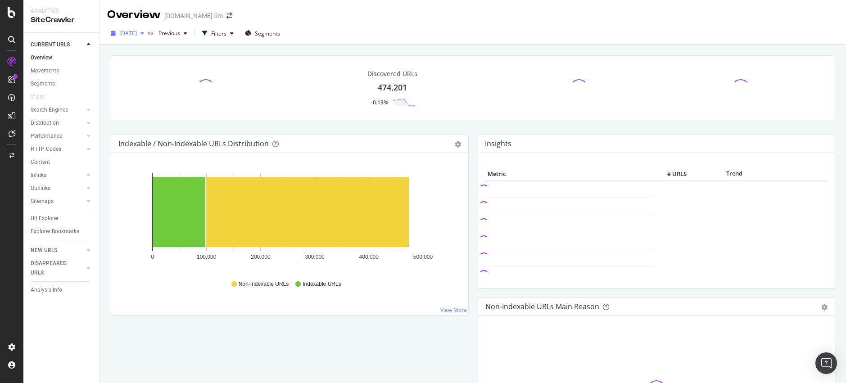
click at [144, 35] on icon "button" at bounding box center [142, 33] width 4 height 5
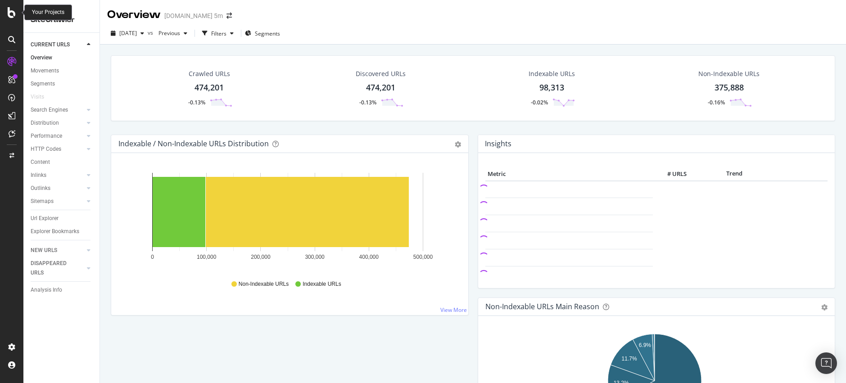
click at [9, 13] on icon at bounding box center [12, 12] width 8 height 11
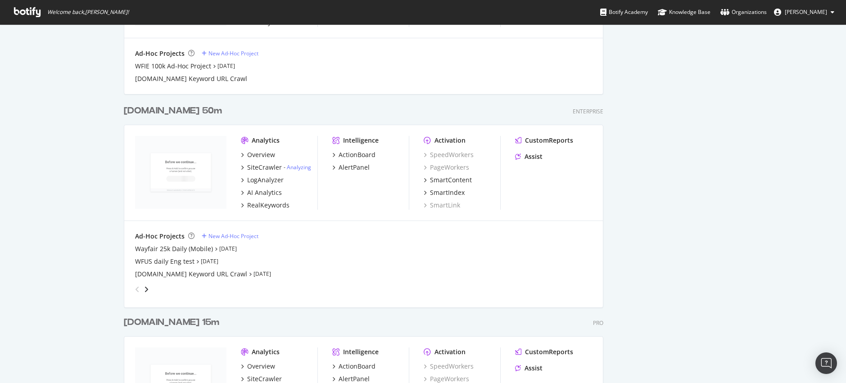
scroll to position [1224, 0]
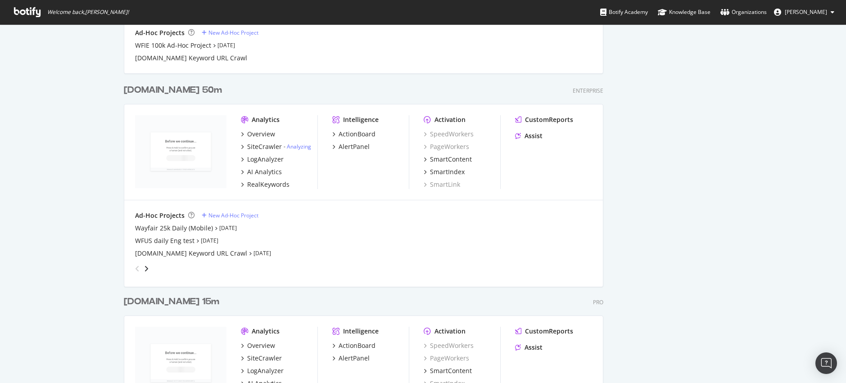
click at [178, 87] on div "[DOMAIN_NAME] 50m" at bounding box center [173, 90] width 98 height 13
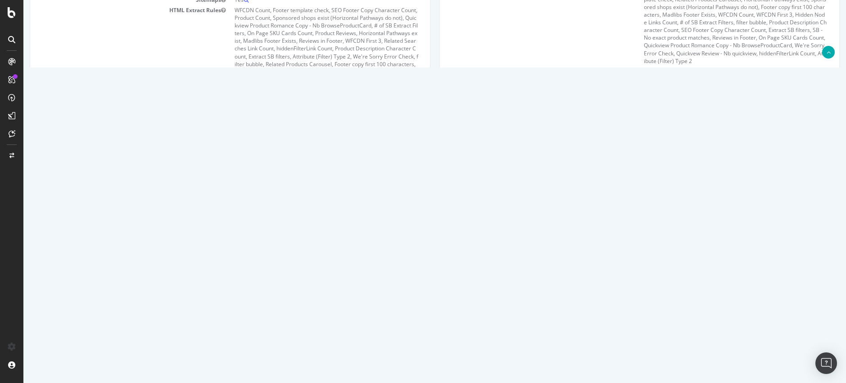
scroll to position [199, 0]
click at [138, 218] on td "[DATE] report" at bounding box center [142, 216] width 211 height 20
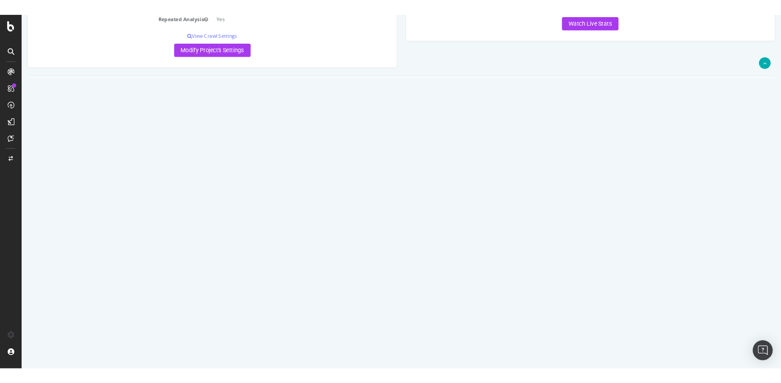
scroll to position [275, 0]
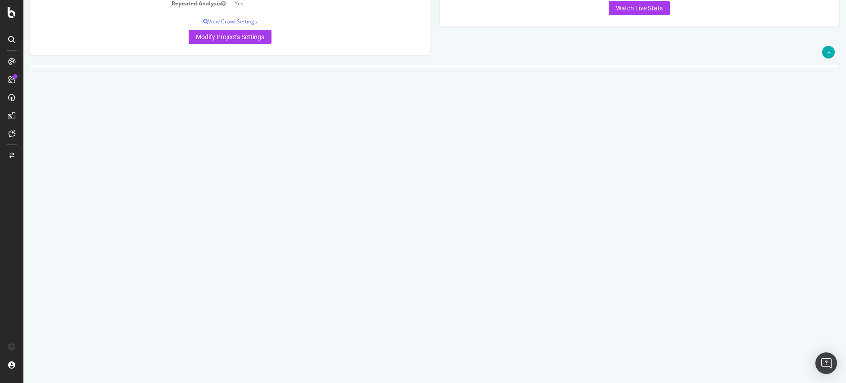
drag, startPoint x: 141, startPoint y: 199, endPoint x: 39, endPoint y: 140, distance: 118.0
click at [39, 140] on tbody "2025 Oct. 9th analyzing Analyzing 2025-10-09 03:01 Add name Delete analysis 202…" at bounding box center [434, 321] width 795 height 425
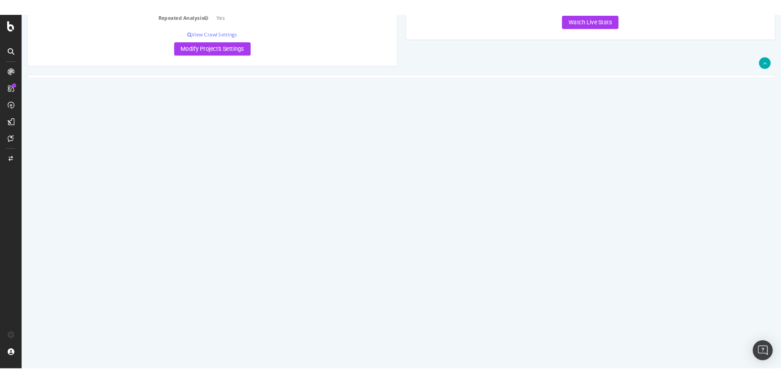
scroll to position [283, 0]
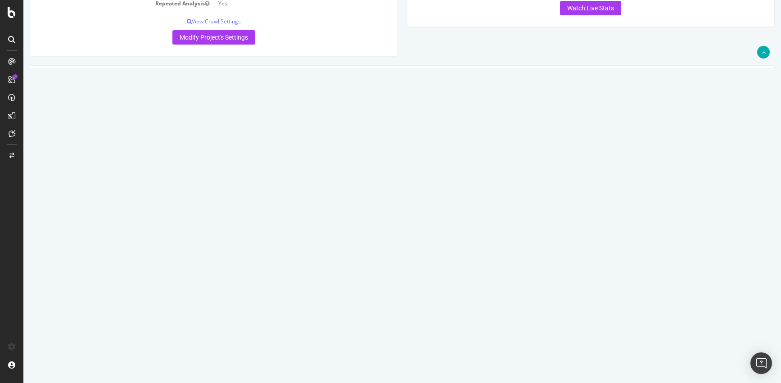
click at [185, 248] on td "[DATE] - virtual robots report" at bounding box center [134, 241] width 194 height 20
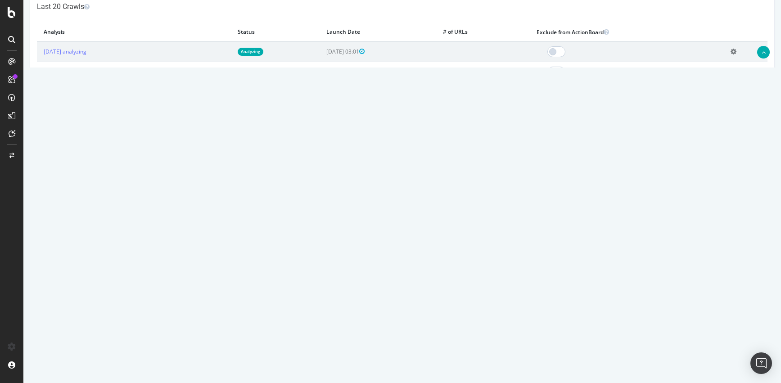
scroll to position [0, 0]
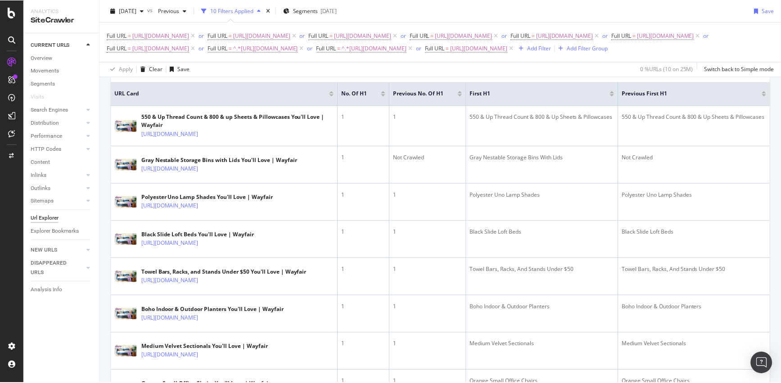
scroll to position [273, 0]
